Goal: Find specific page/section: Find specific page/section

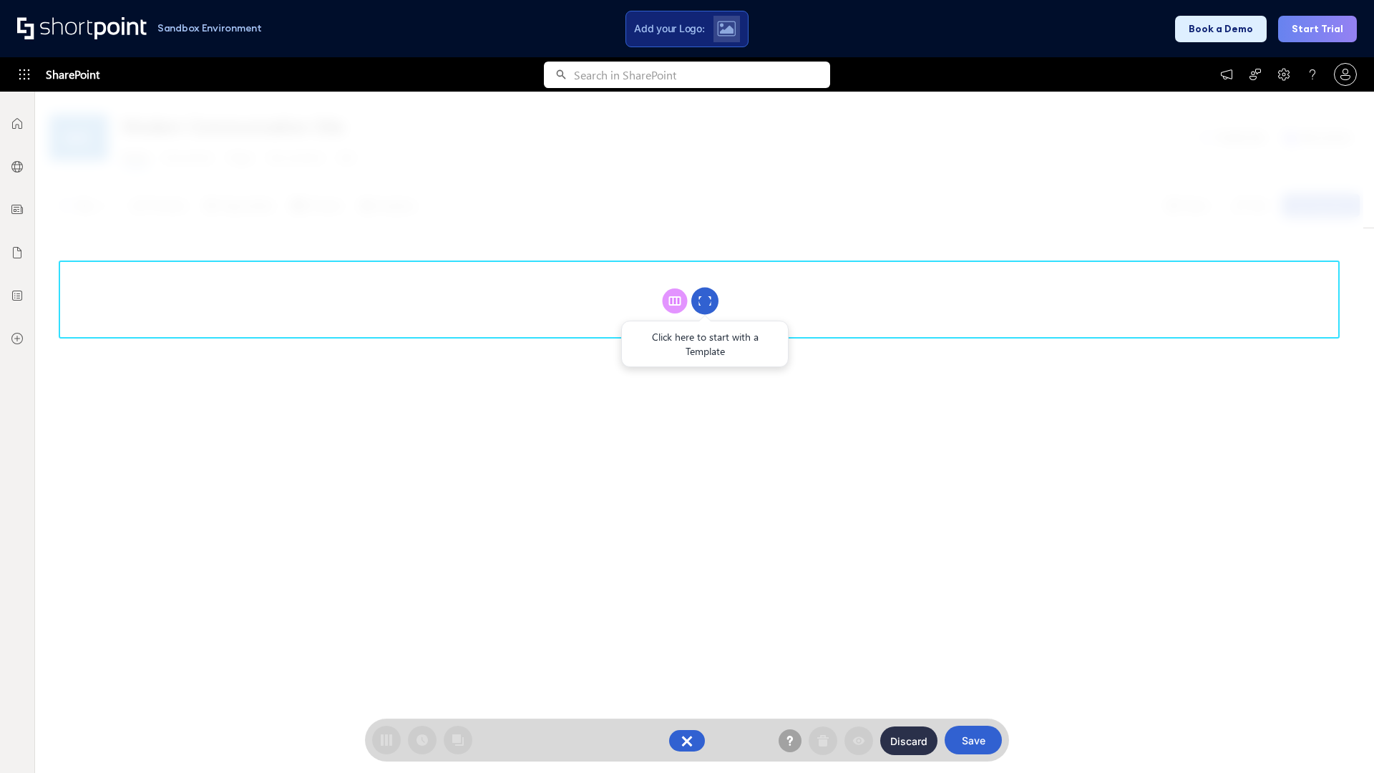
click at [705, 300] on circle at bounding box center [704, 301] width 27 height 27
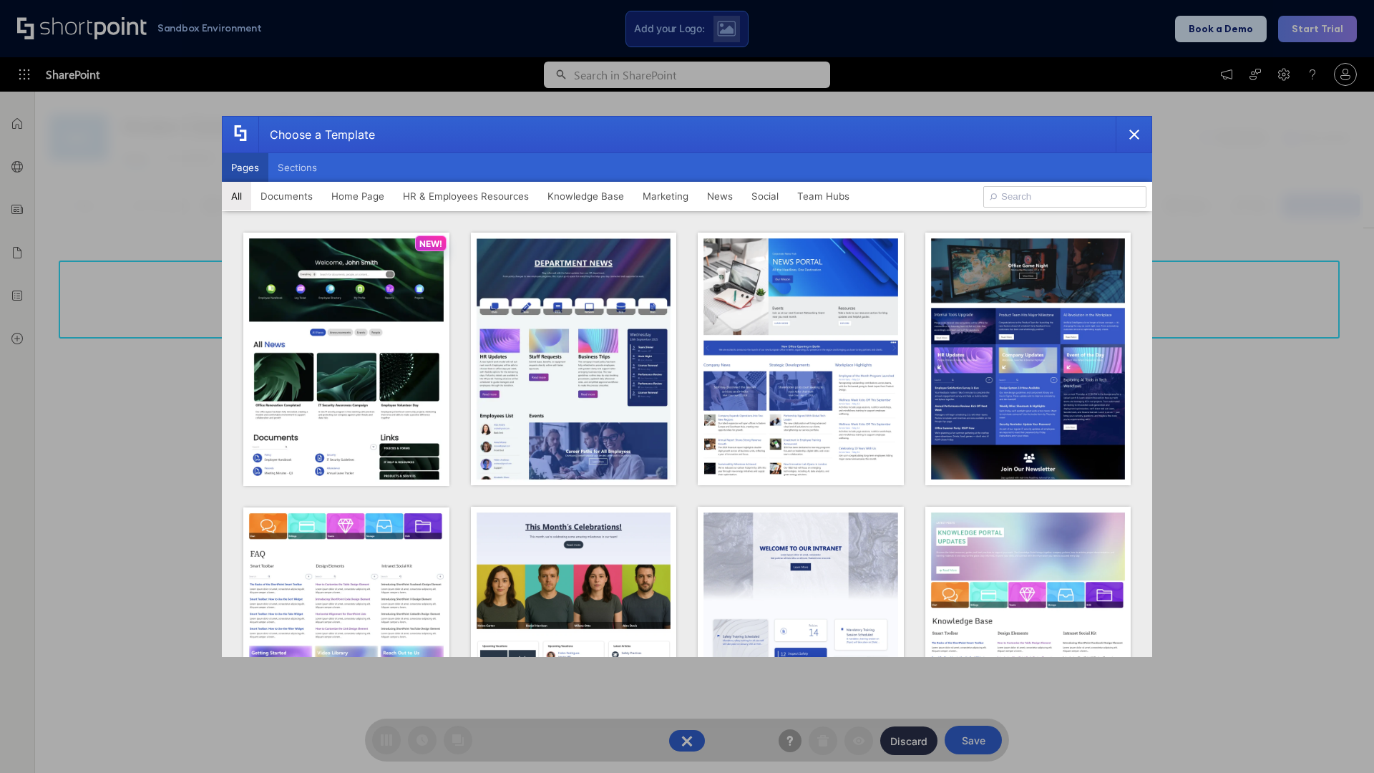
click at [245, 167] on button "Pages" at bounding box center [245, 167] width 47 height 29
type input "HR 3"
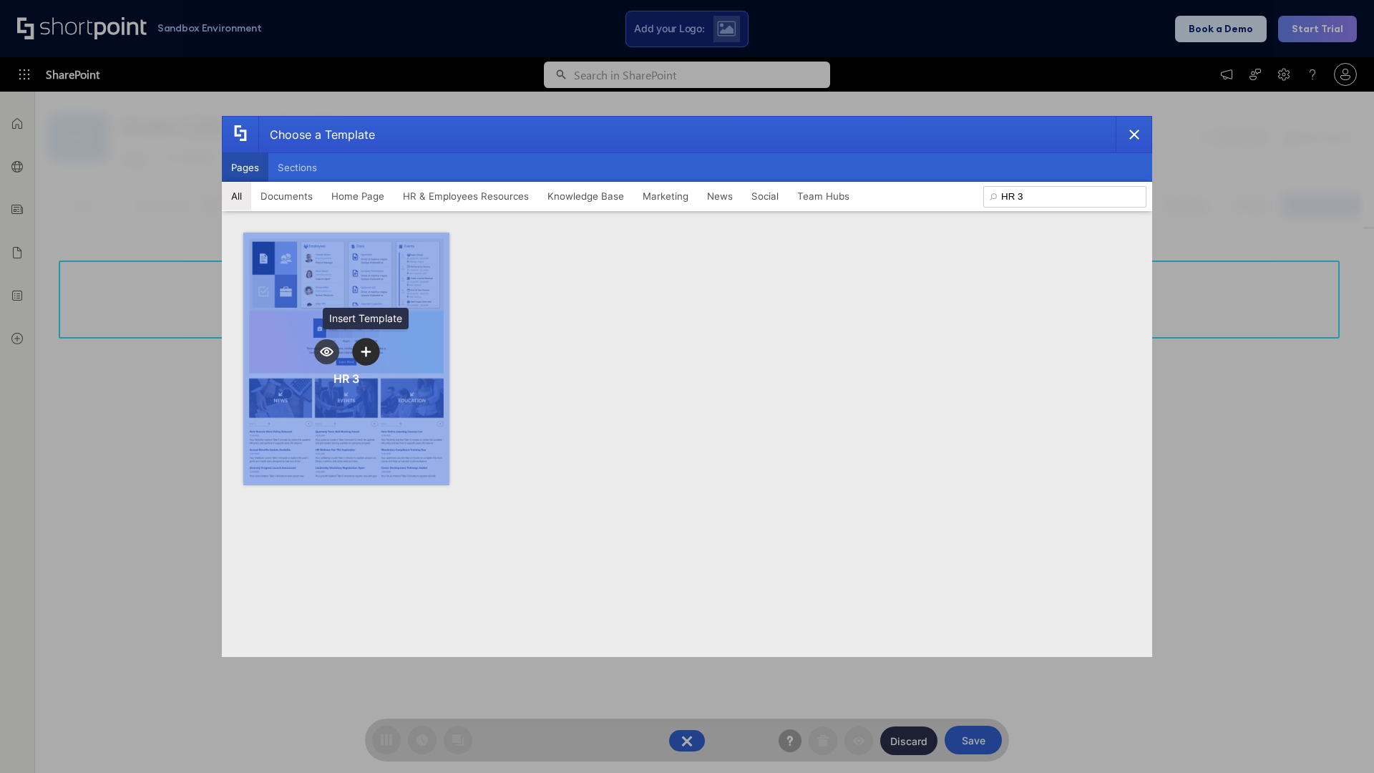
click at [366, 351] on icon "template selector" at bounding box center [366, 351] width 10 height 10
